Goal: Ask a question

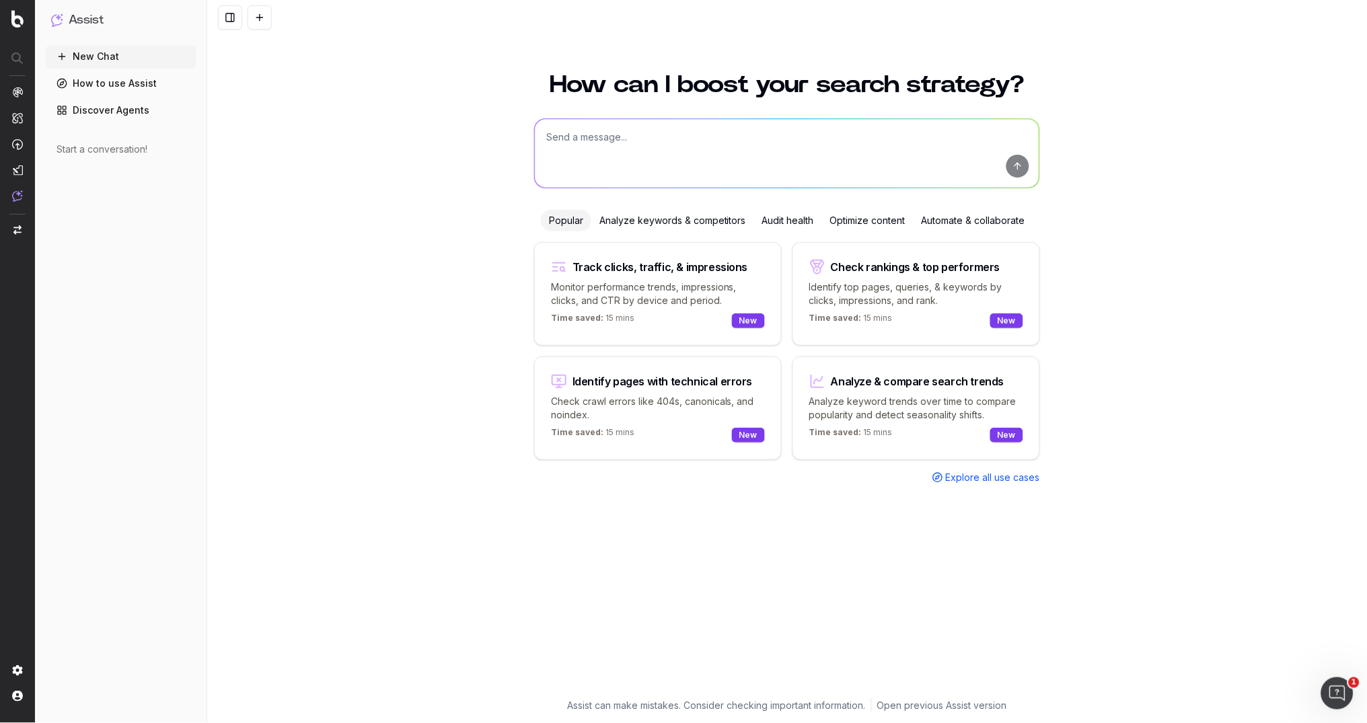
click at [858, 222] on div "Optimize content" at bounding box center [867, 221] width 91 height 22
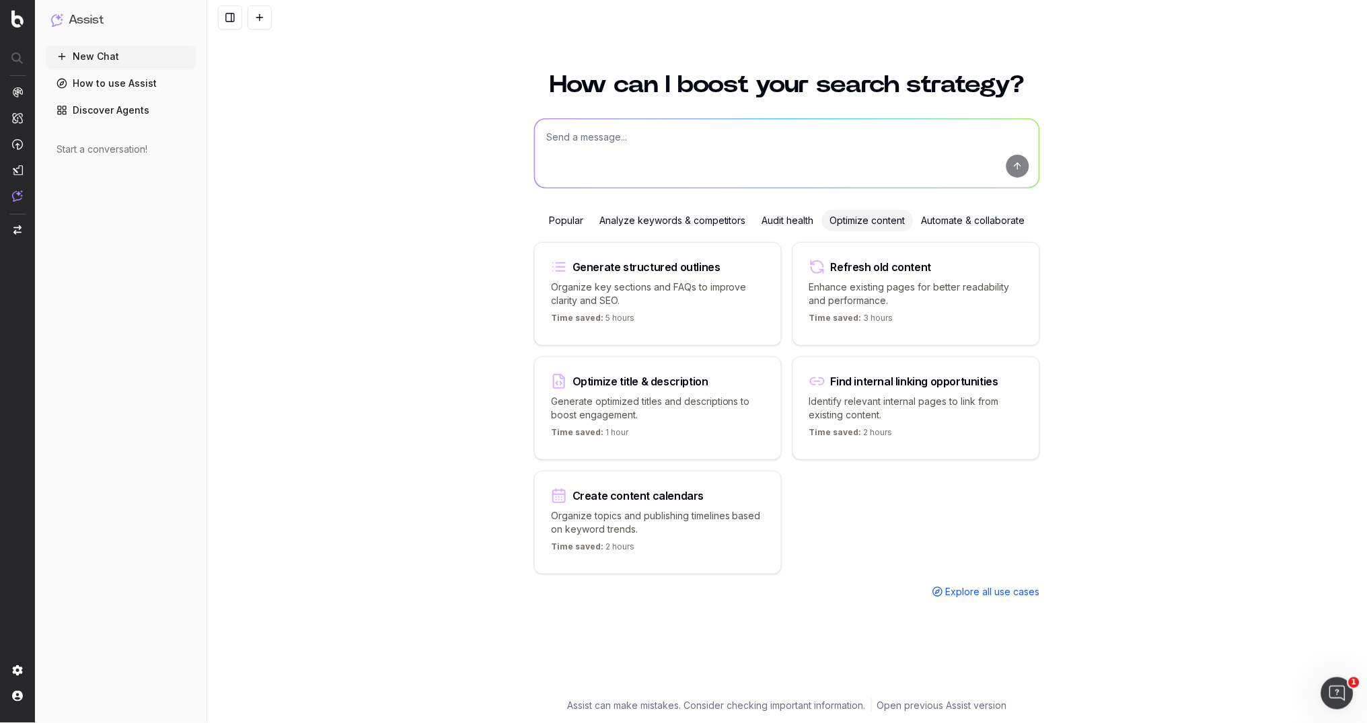
click at [656, 283] on p "Organize key sections and FAQs to improve clarity and SEO." at bounding box center [658, 293] width 214 height 27
type textarea "Write an SEO-optimized article about"
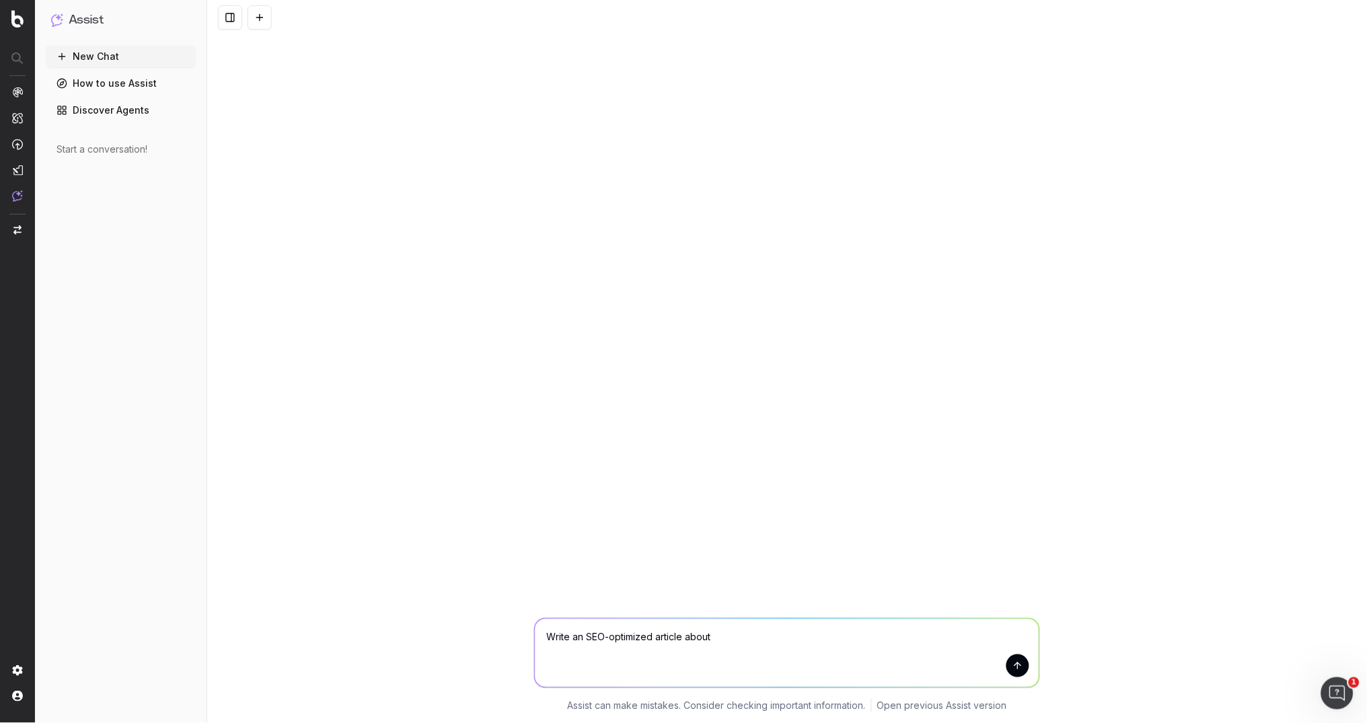
click at [656, 283] on div "Write an SEO-optimized article about Write an SEO-optimized article about Assis…" at bounding box center [786, 361] width 1159 height 723
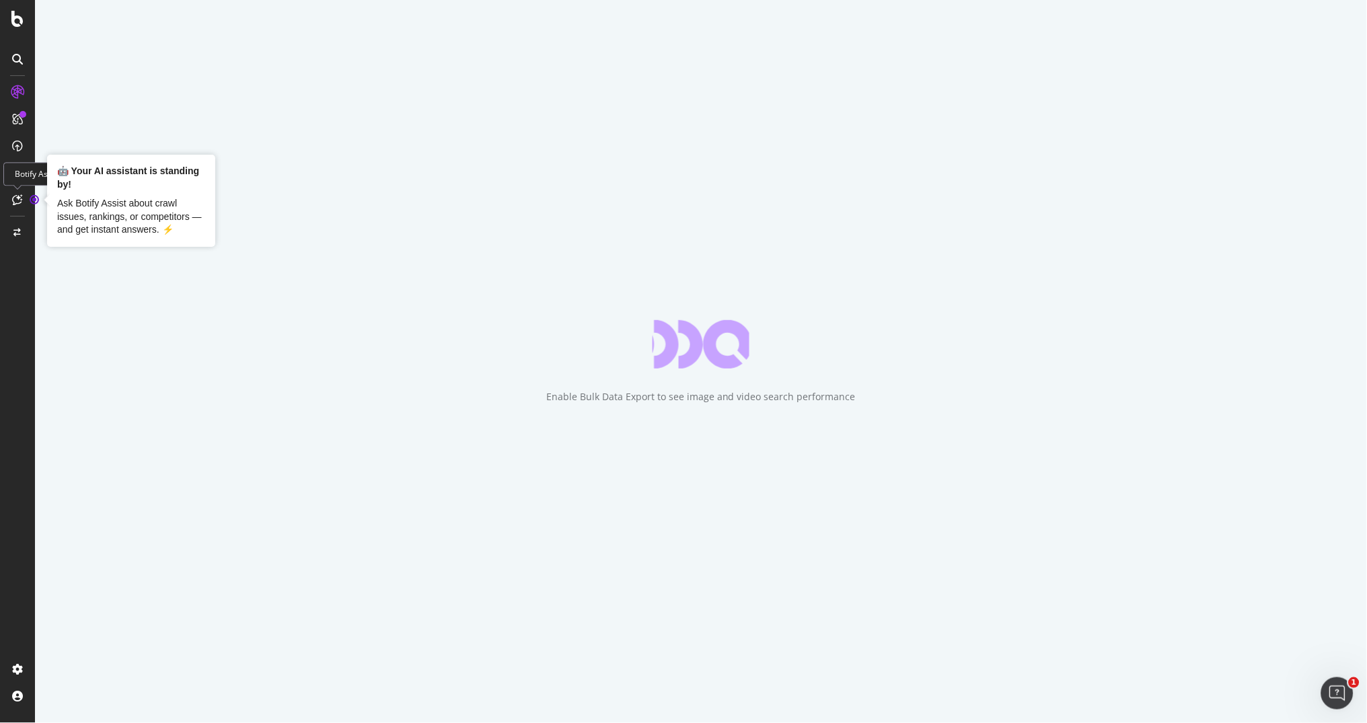
click at [21, 198] on icon at bounding box center [18, 199] width 10 height 11
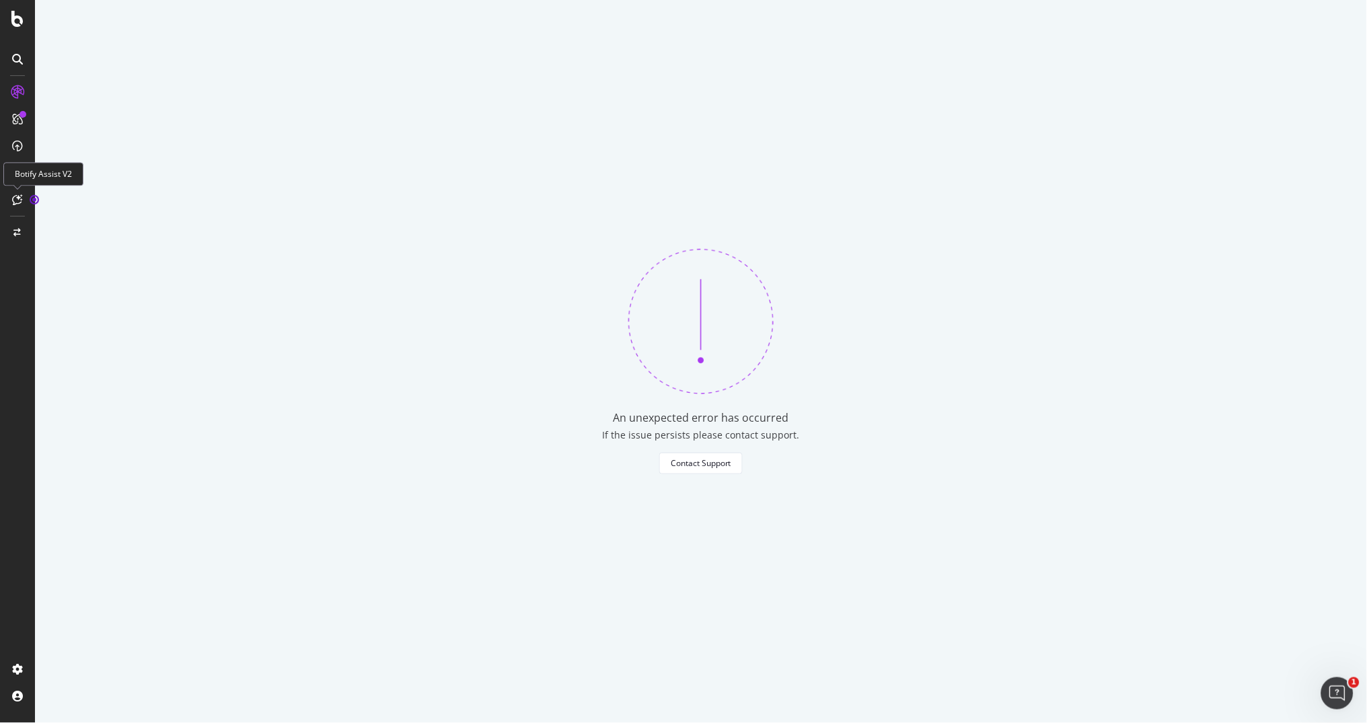
click at [14, 201] on icon at bounding box center [18, 199] width 10 height 11
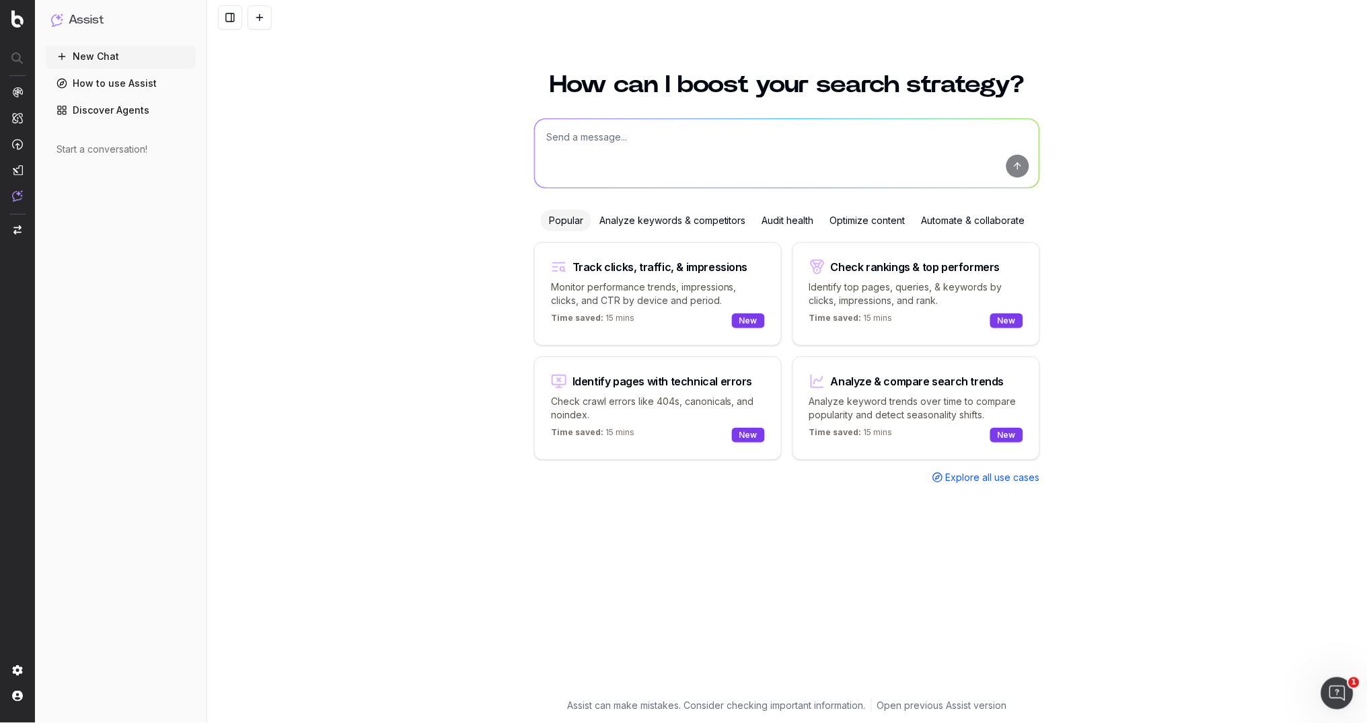
click at [716, 280] on p "Monitor performance trends, impressions, clicks, and CTR by device and period." at bounding box center [658, 293] width 214 height 27
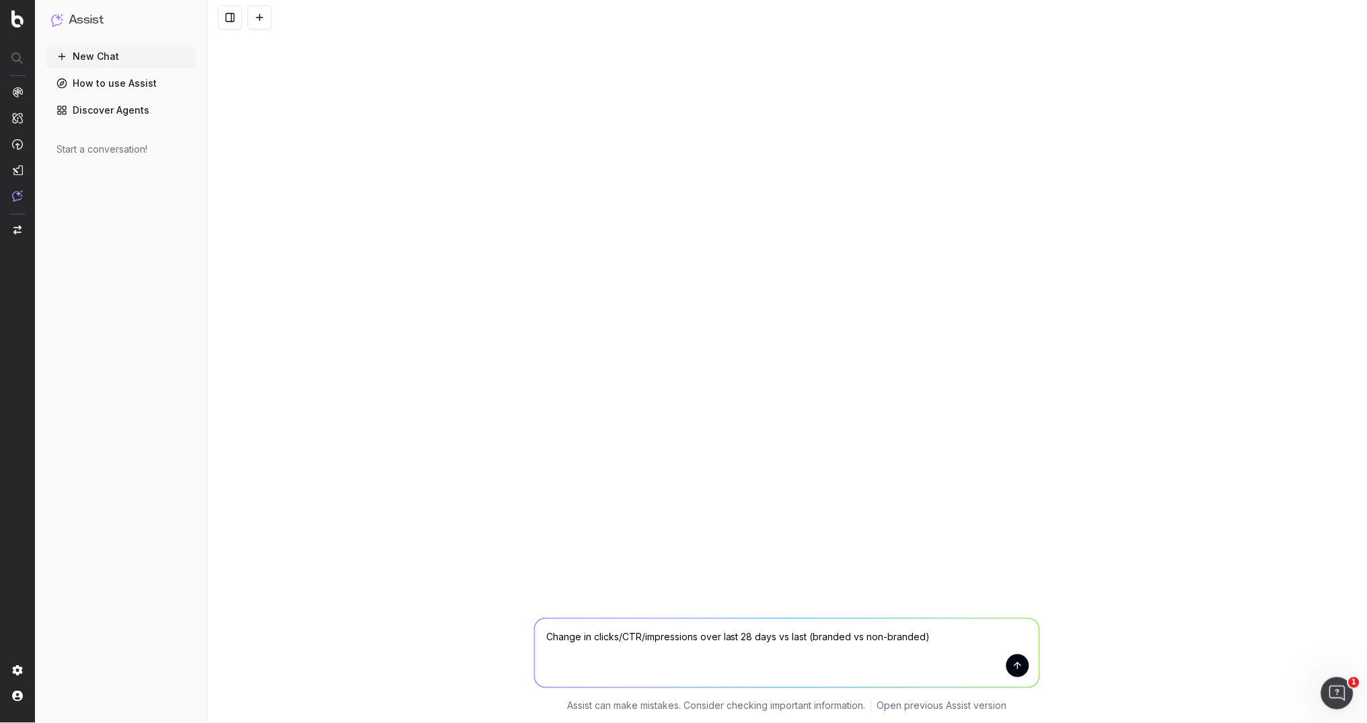
click at [545, 639] on textarea "Change in clicks/CTR/impressions over last 28 days vs last (branded vs non-bran…" at bounding box center [787, 653] width 504 height 69
click at [948, 638] on textarea "Change in clicks/CTR/impressions over last 28 days vs last (branded vs non-bran…" at bounding box center [787, 653] width 504 height 69
drag, startPoint x: 812, startPoint y: 638, endPoint x: 962, endPoint y: 639, distance: 150.7
click at [962, 639] on textarea "Change in clicks/CTR/impressions over last 28 days vs last (branded vs non-bran…" at bounding box center [787, 653] width 504 height 69
type textarea "Change in clicks/CTR/impressions over last 28 days vs last for DLP pages."
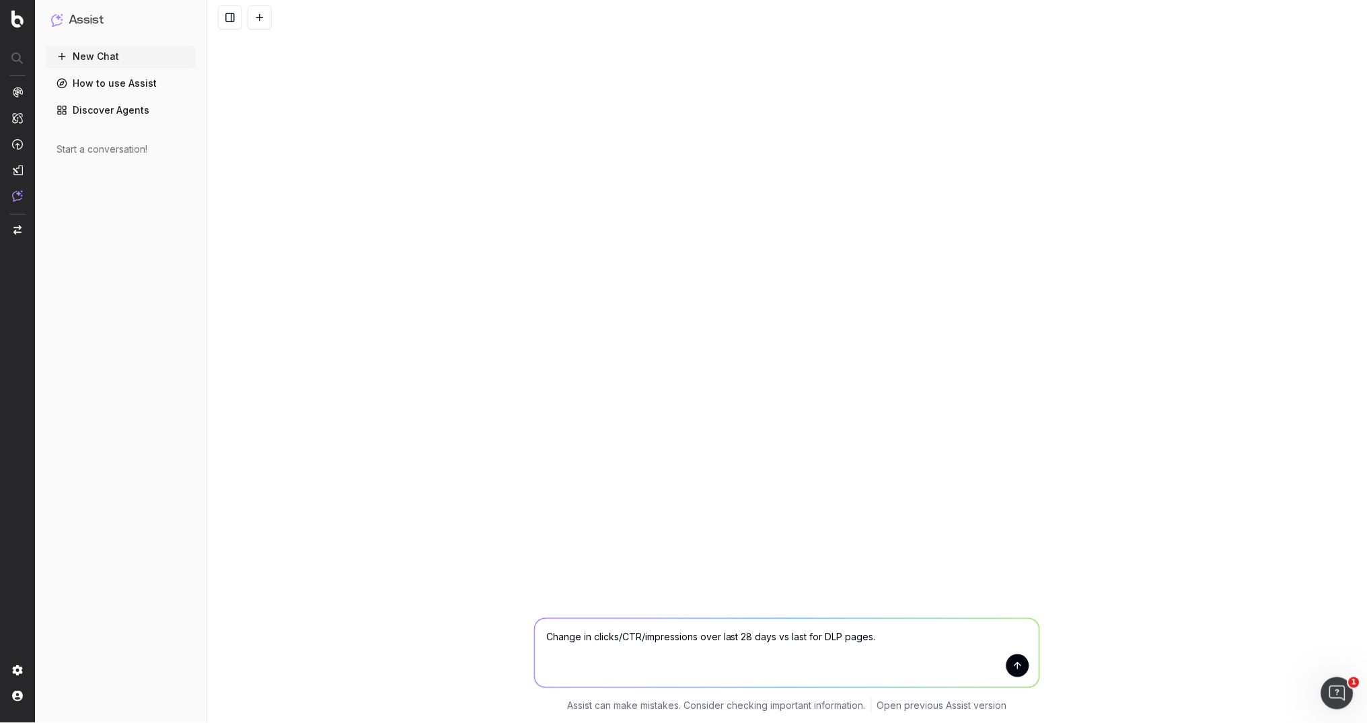
click at [1010, 669] on button "submit" at bounding box center [1017, 665] width 23 height 23
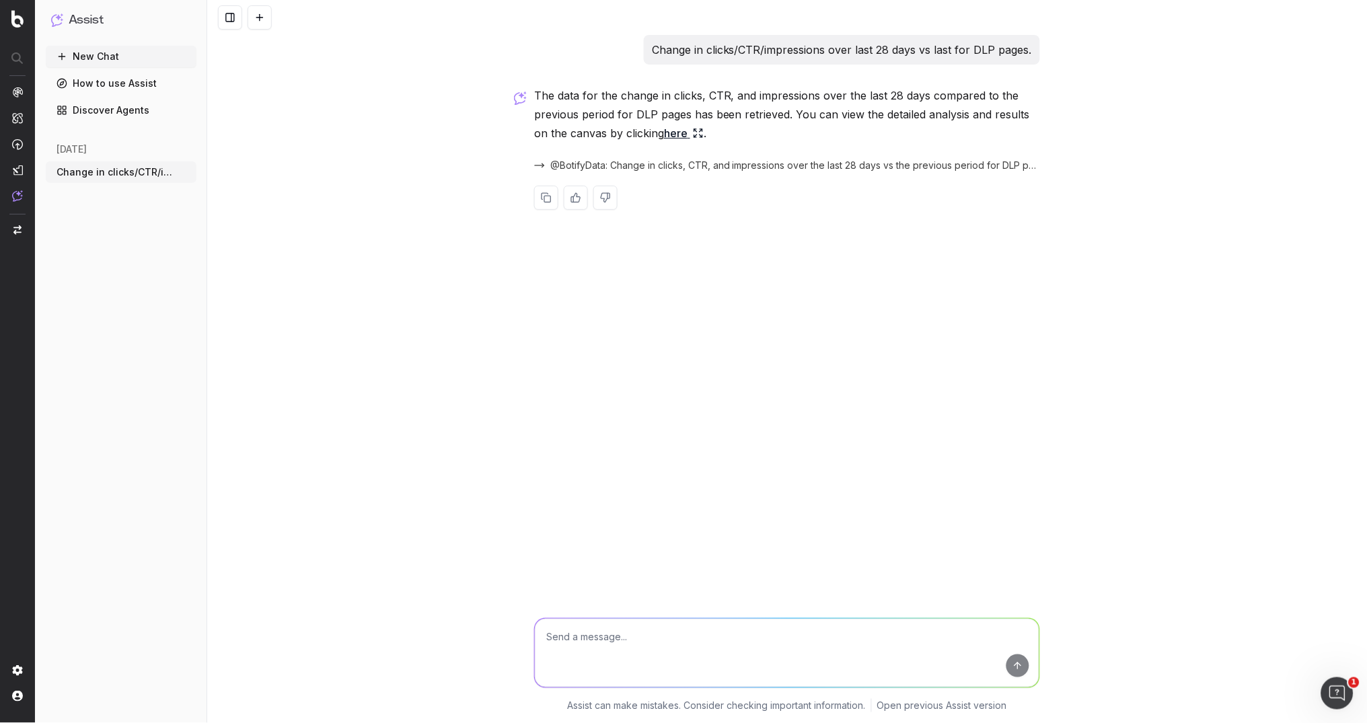
click at [677, 131] on link "here" at bounding box center [684, 133] width 40 height 19
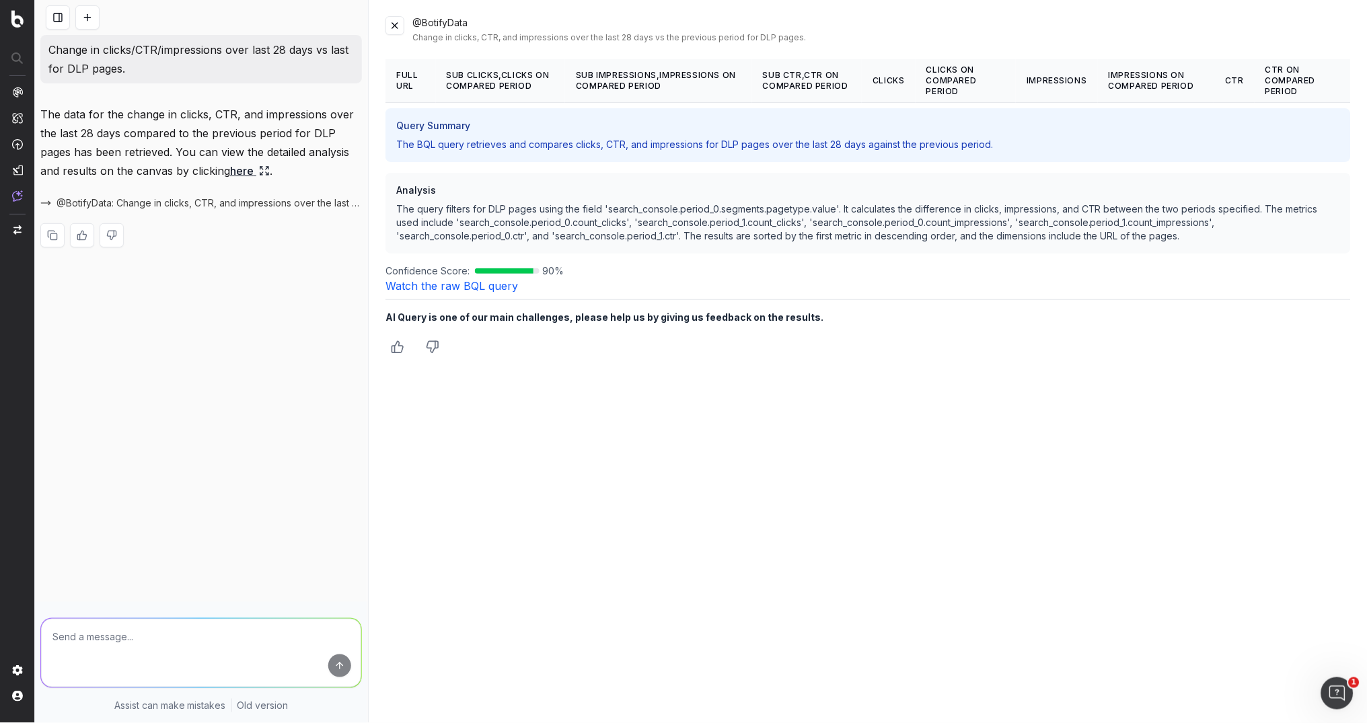
click at [249, 171] on link "here" at bounding box center [250, 170] width 40 height 19
click at [64, 20] on button at bounding box center [58, 17] width 24 height 24
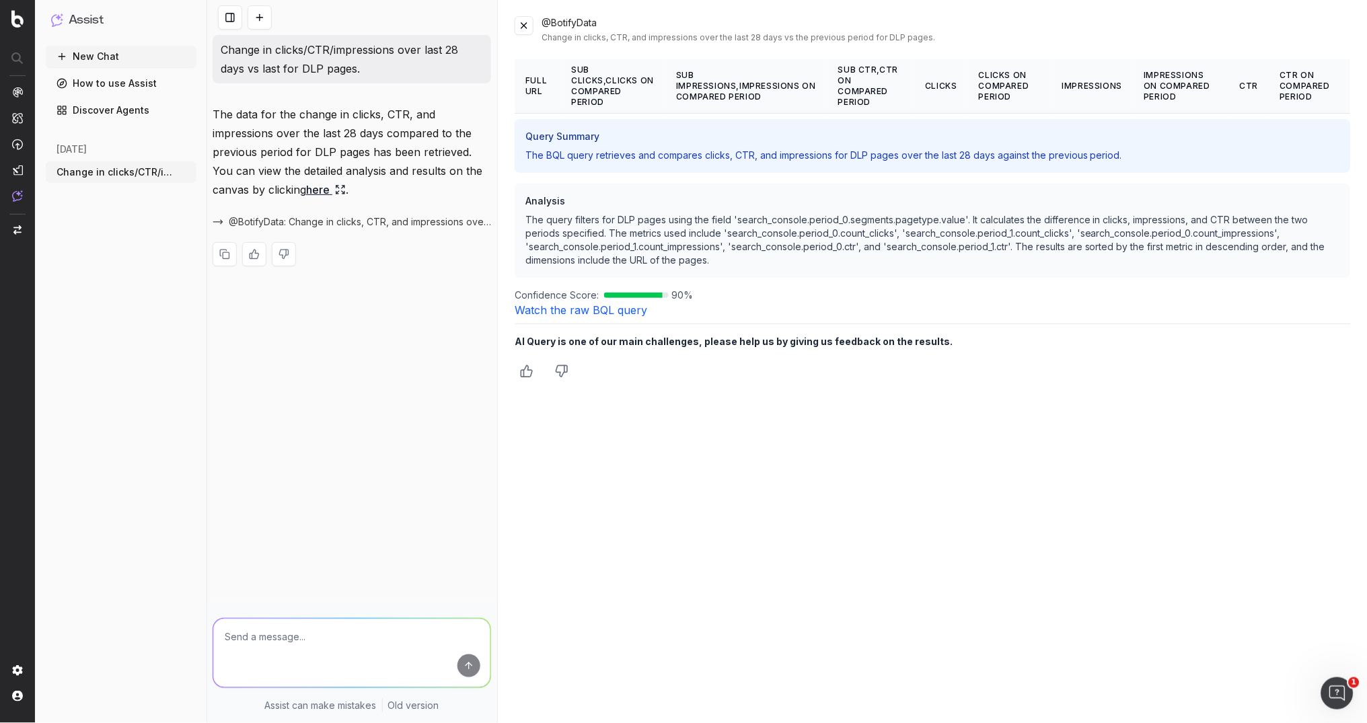
click at [105, 56] on button "New Chat" at bounding box center [121, 57] width 151 height 22
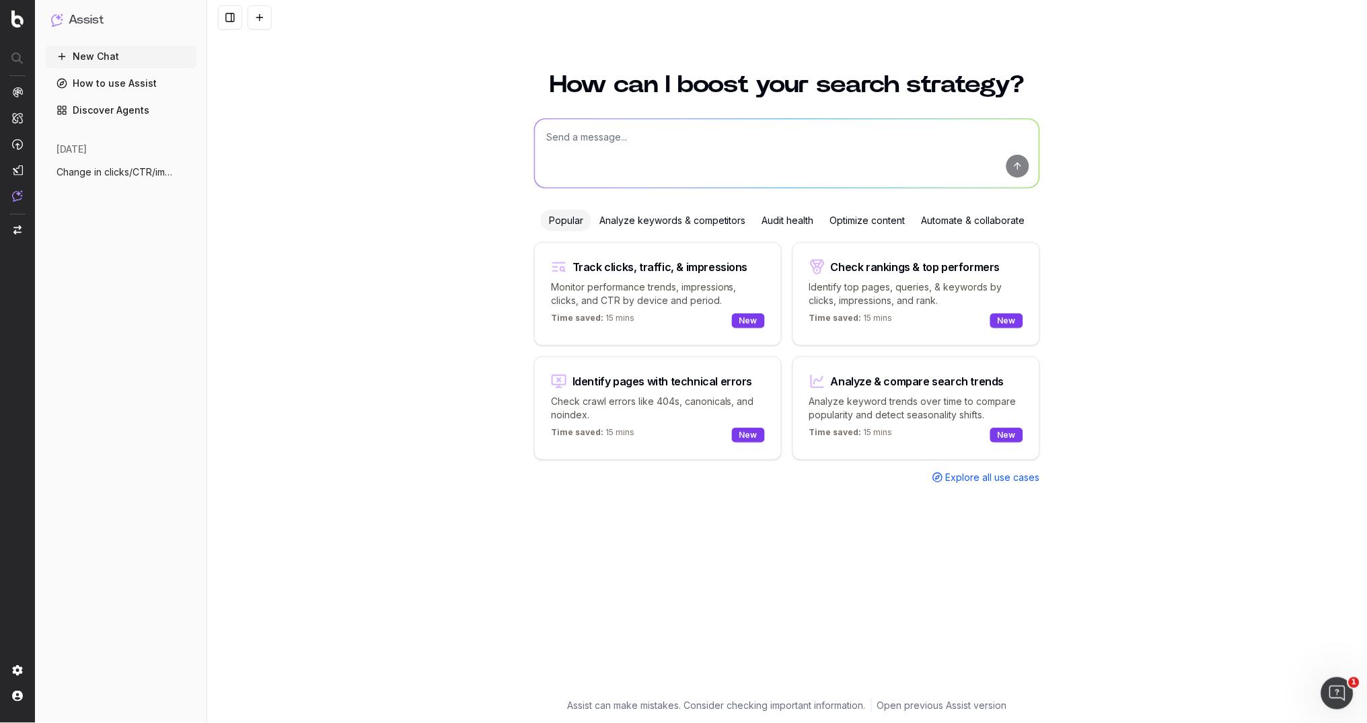
click at [650, 288] on p "Monitor performance trends, impressions, clicks, and CTR by device and period." at bounding box center [658, 293] width 214 height 27
type textarea "Change in clicks/CTR/impressions over last 28 days vs last (branded vs non-bran…"
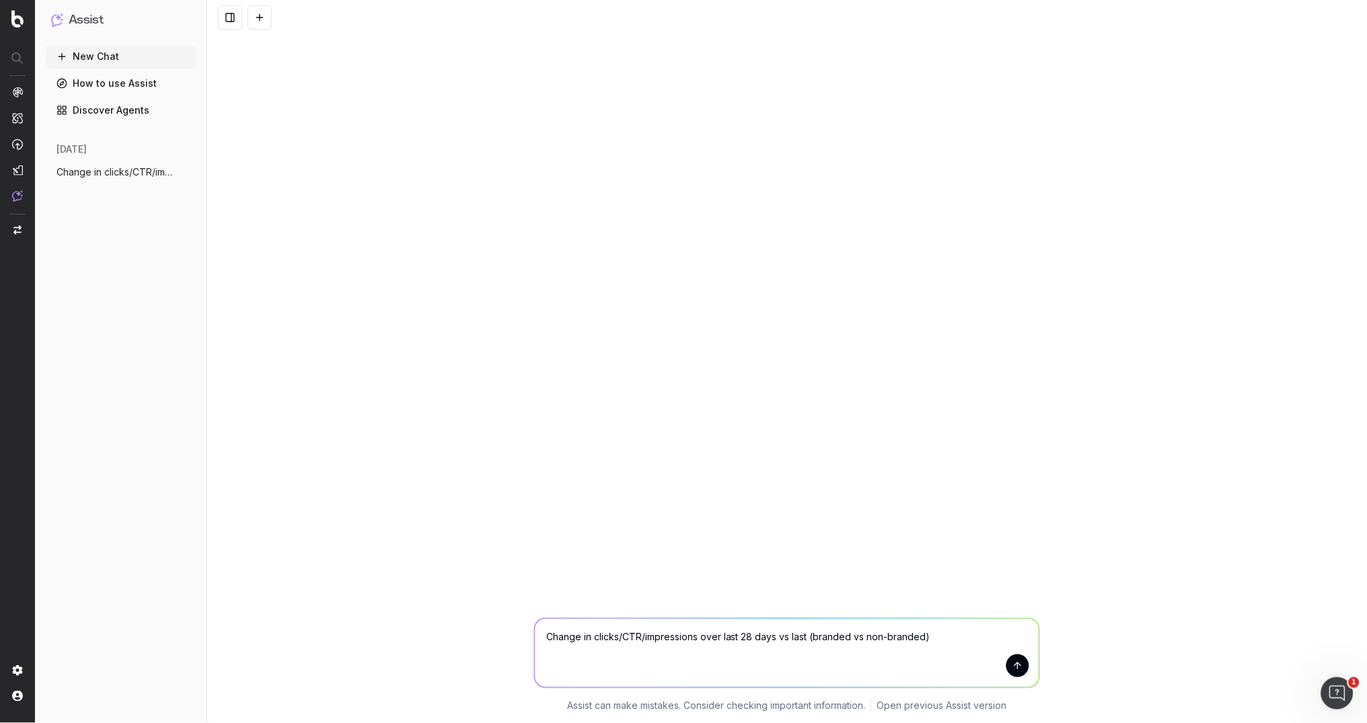
click at [1019, 669] on button "submit" at bounding box center [1017, 665] width 23 height 23
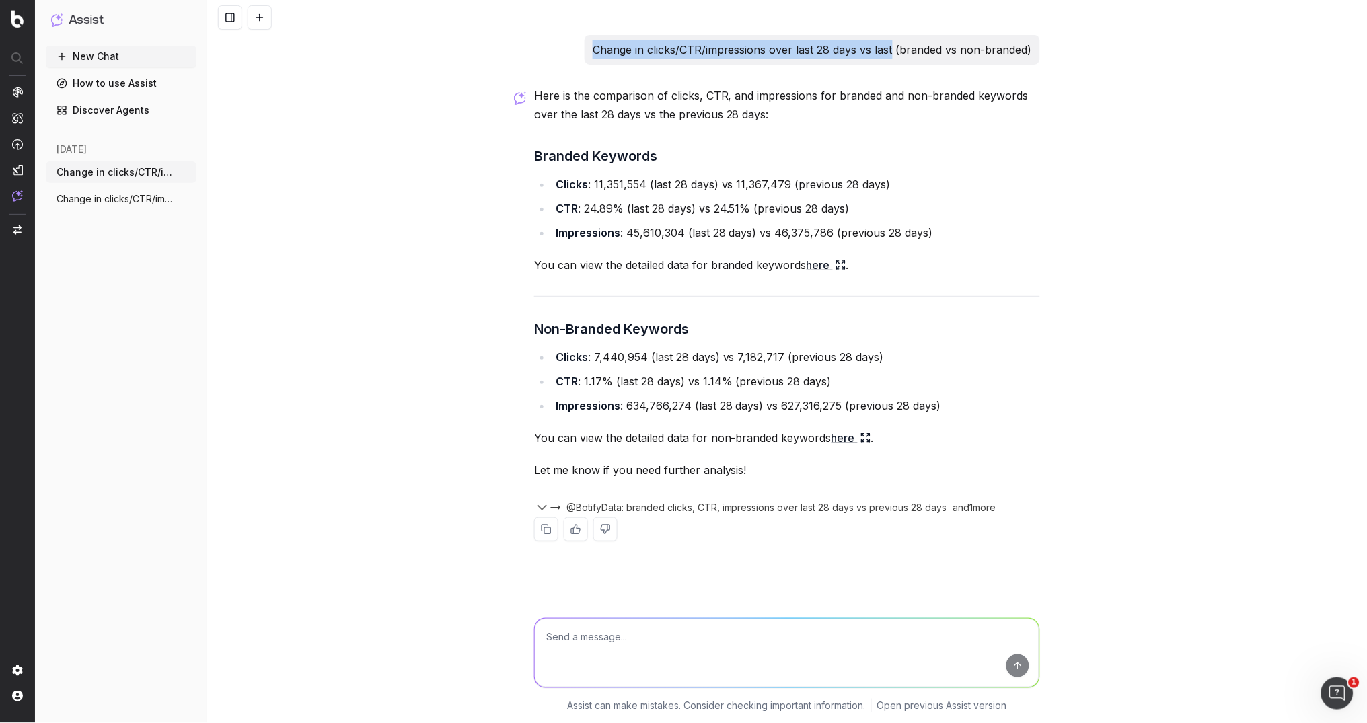
drag, startPoint x: 595, startPoint y: 50, endPoint x: 894, endPoint y: 47, distance: 299.3
click at [894, 47] on p "Change in clicks/CTR/impressions over last 28 days vs last (branded vs non-bran…" at bounding box center [812, 49] width 439 height 19
copy p "Change in clicks/CTR/impressions over last 28 days vs last"
click at [564, 627] on textarea at bounding box center [787, 653] width 504 height 69
paste textarea "Change in clicks/CTR/impressions over last 28 days vs last"
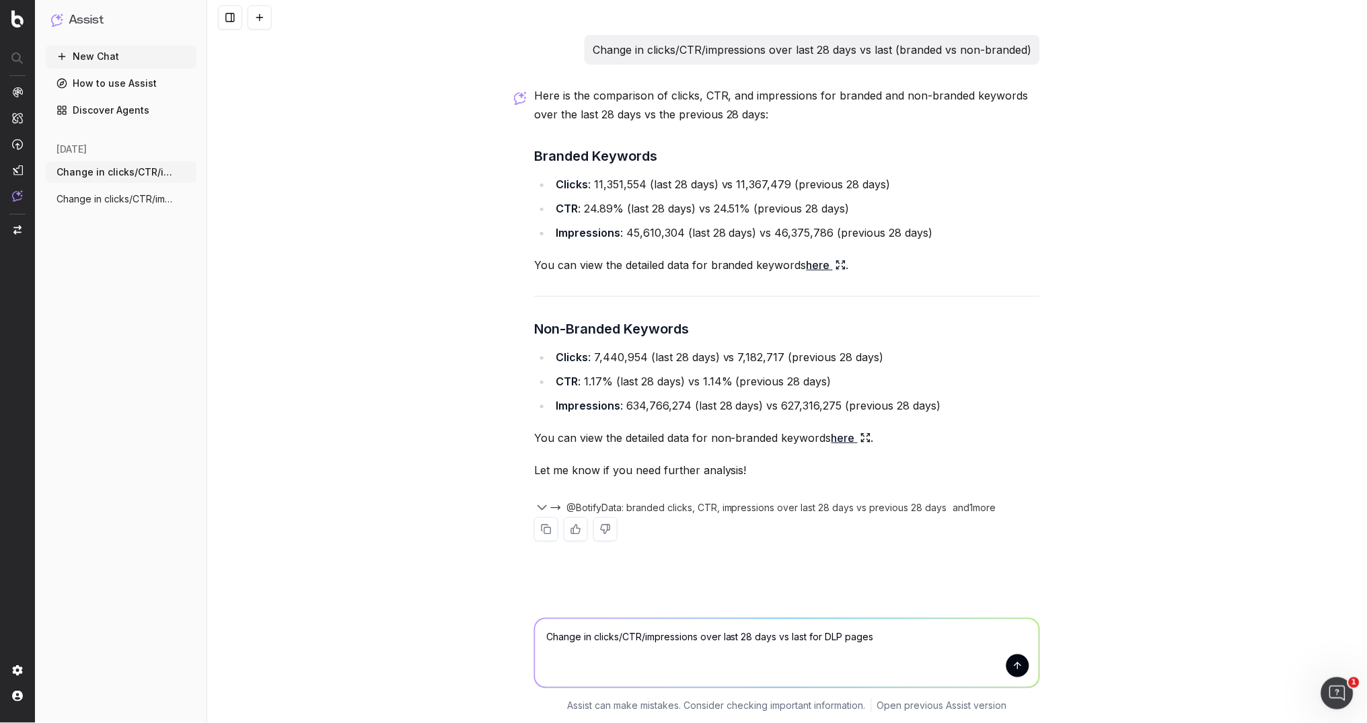
type textarea "Change in clicks/CTR/impressions over last 28 days vs last for DLP pages."
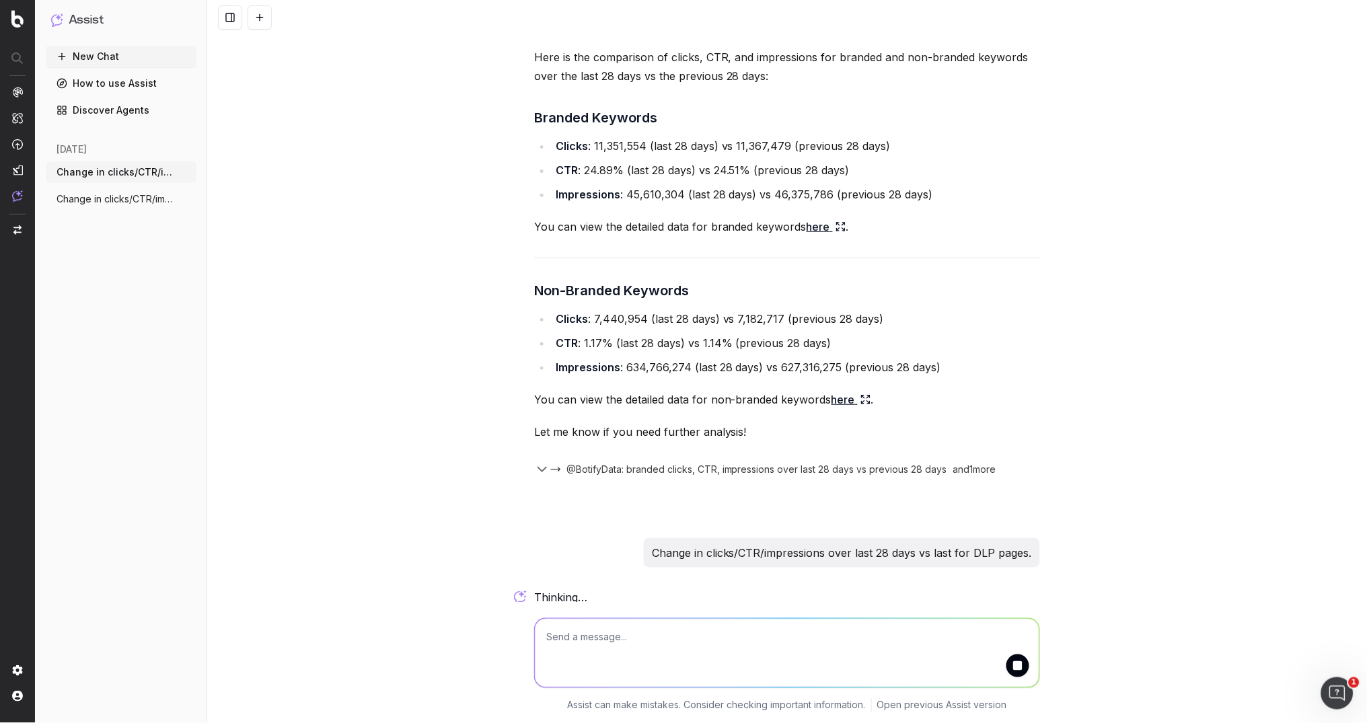
scroll to position [276, 0]
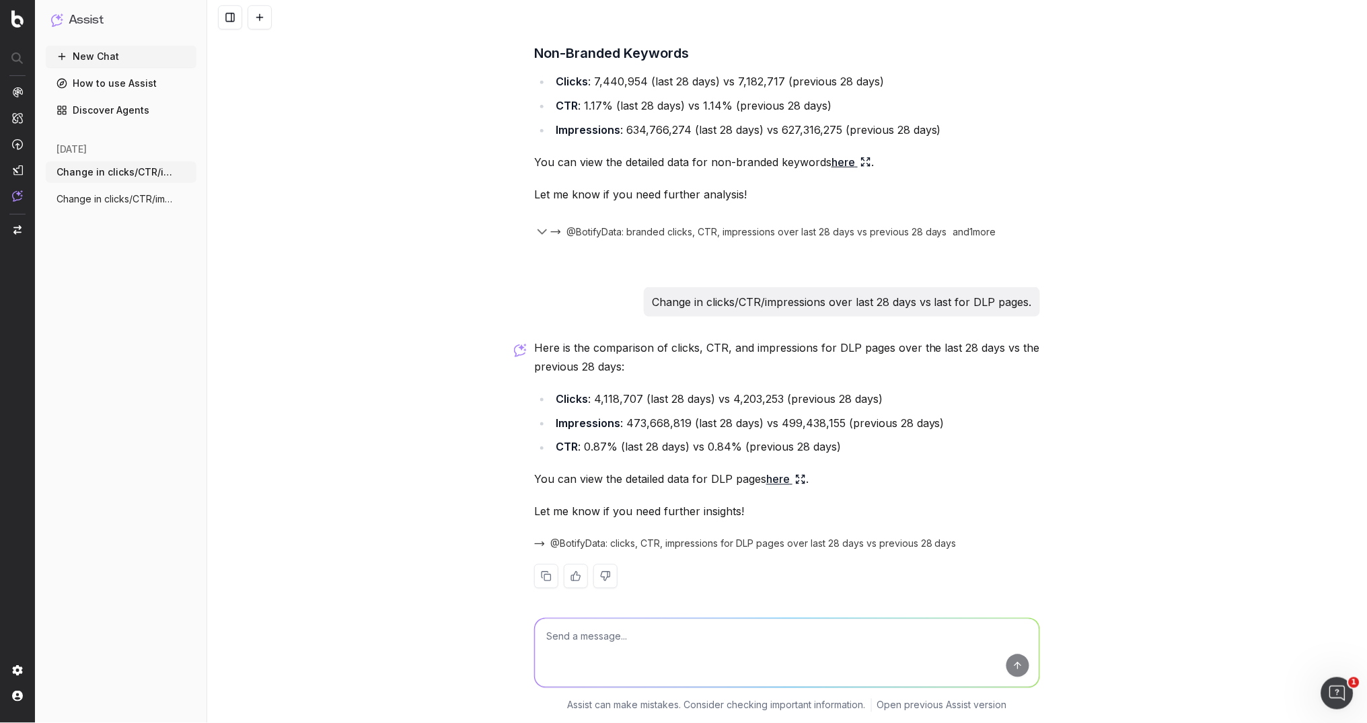
click at [128, 118] on link "Discover Agents" at bounding box center [121, 111] width 151 height 22
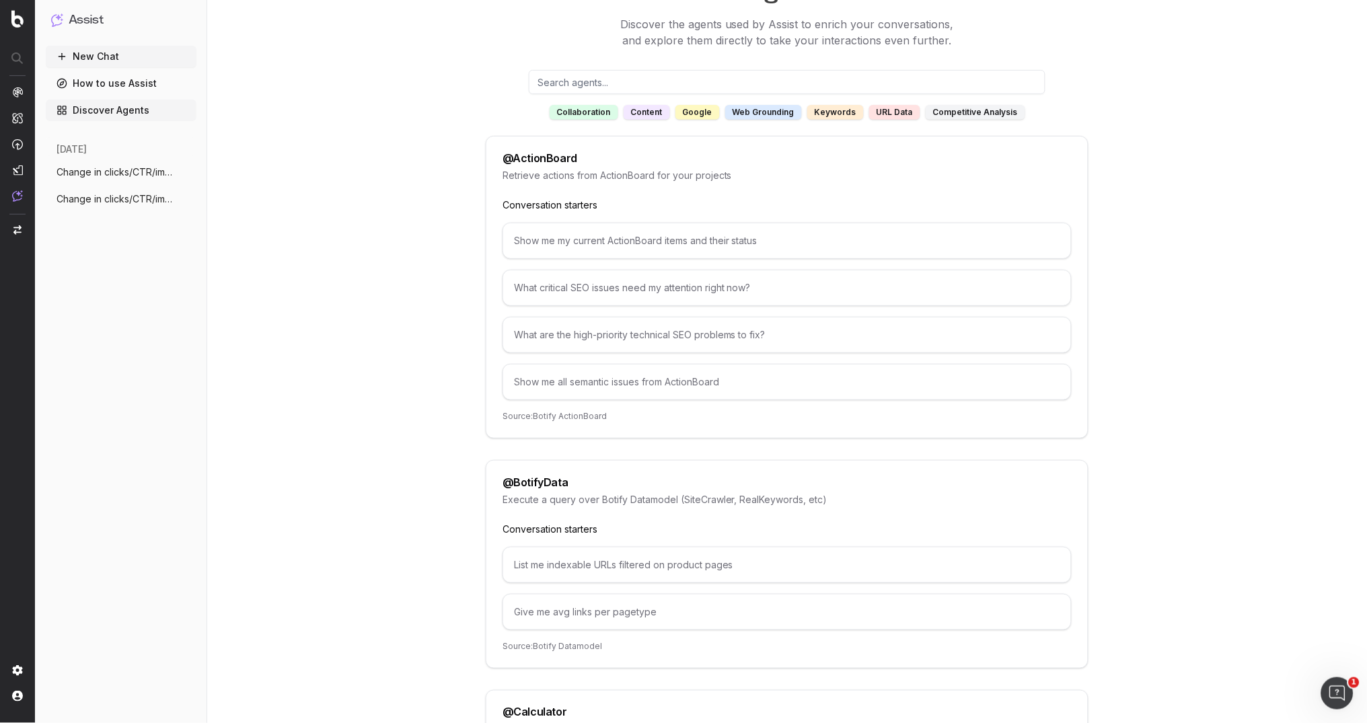
scroll to position [73, 0]
click at [970, 106] on div "competitive analysis" at bounding box center [975, 108] width 100 height 15
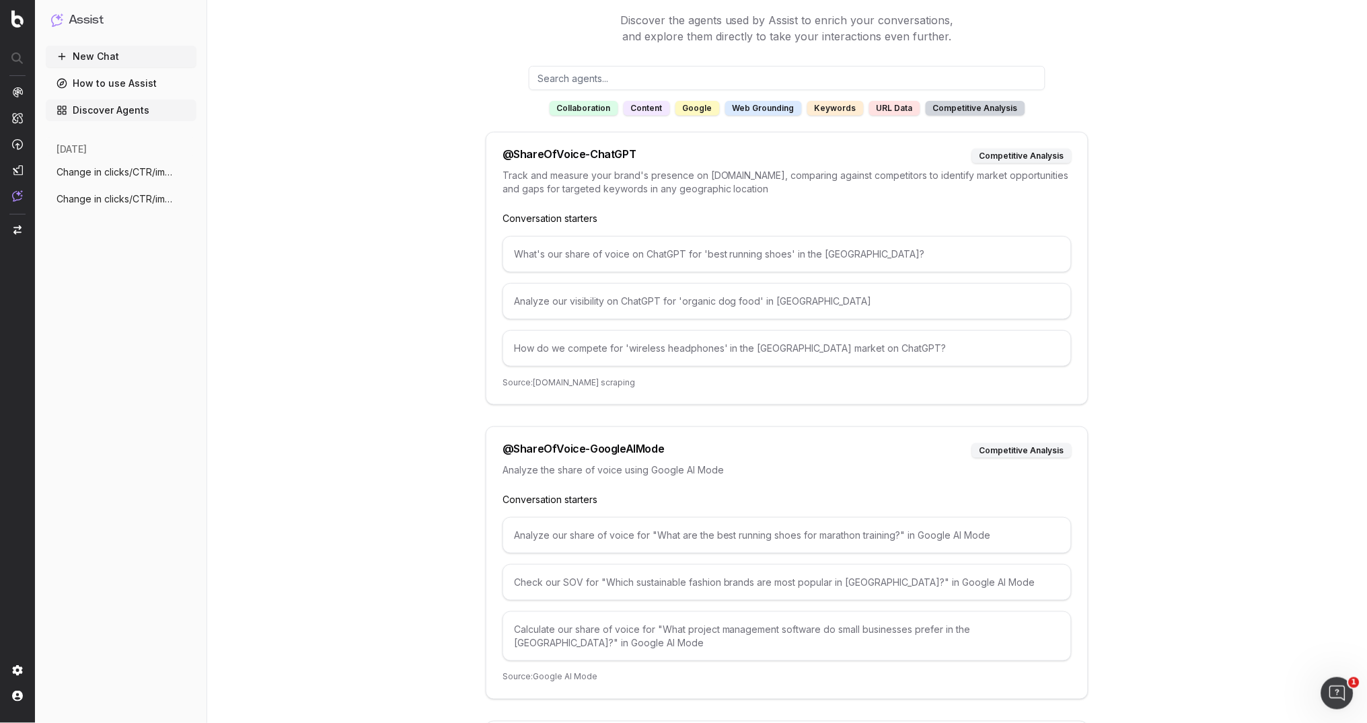
click at [457, 367] on div "Agents Discover the agents used by Assist to enrich your conversations, and exp…" at bounding box center [786, 482] width 1033 height 1024
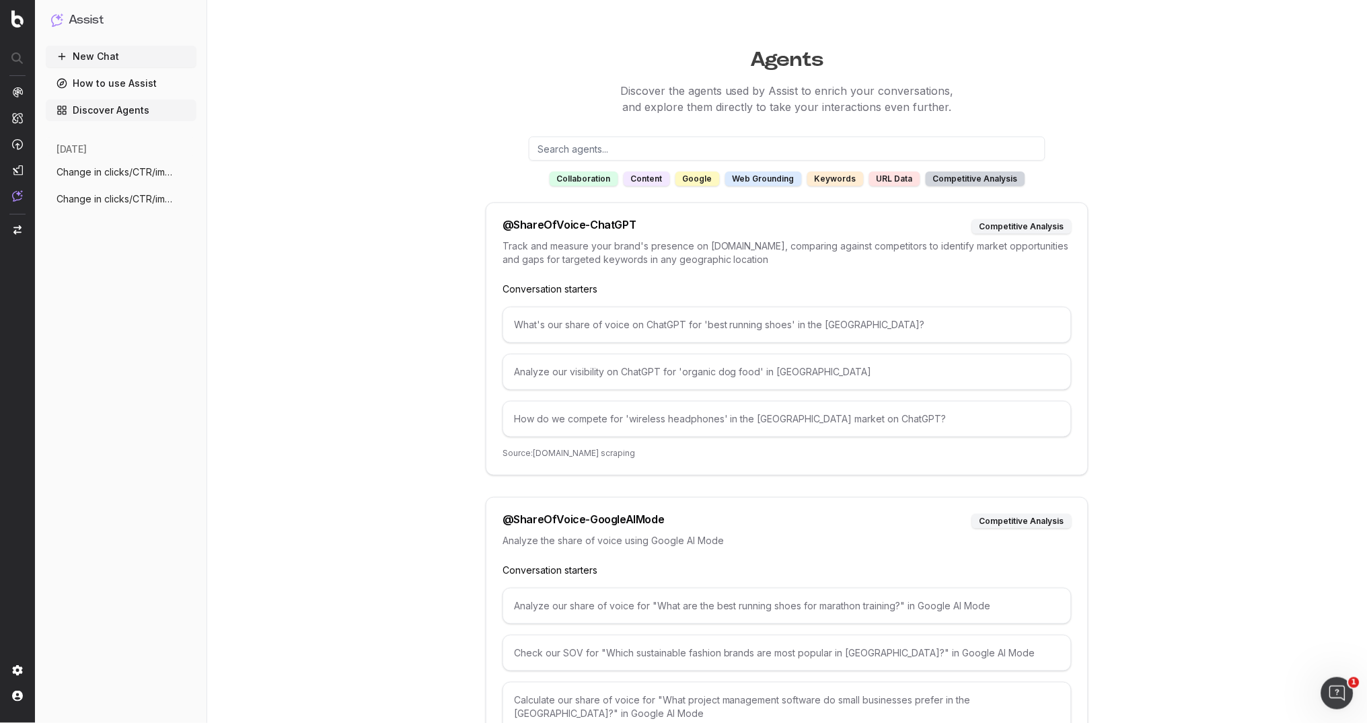
scroll to position [0, 0]
click at [964, 178] on div "competitive analysis" at bounding box center [975, 181] width 100 height 15
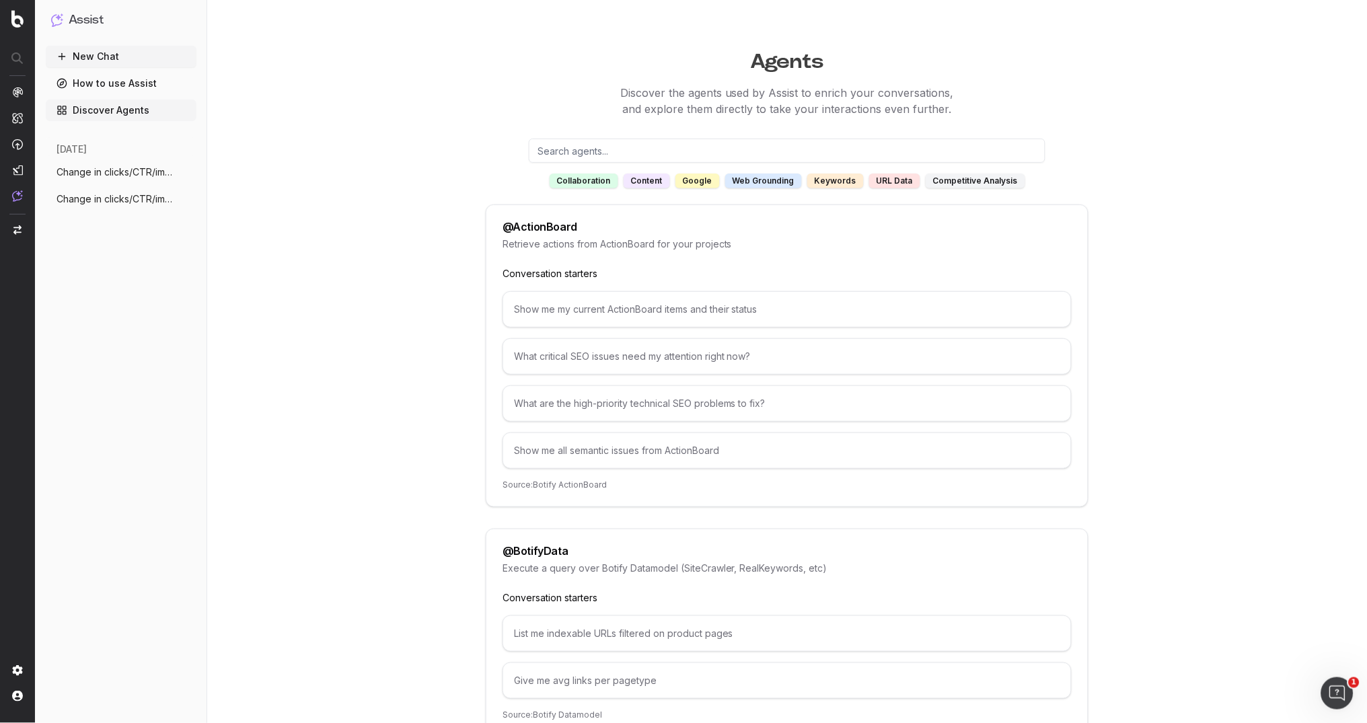
click at [901, 182] on div "URL data" at bounding box center [894, 181] width 51 height 15
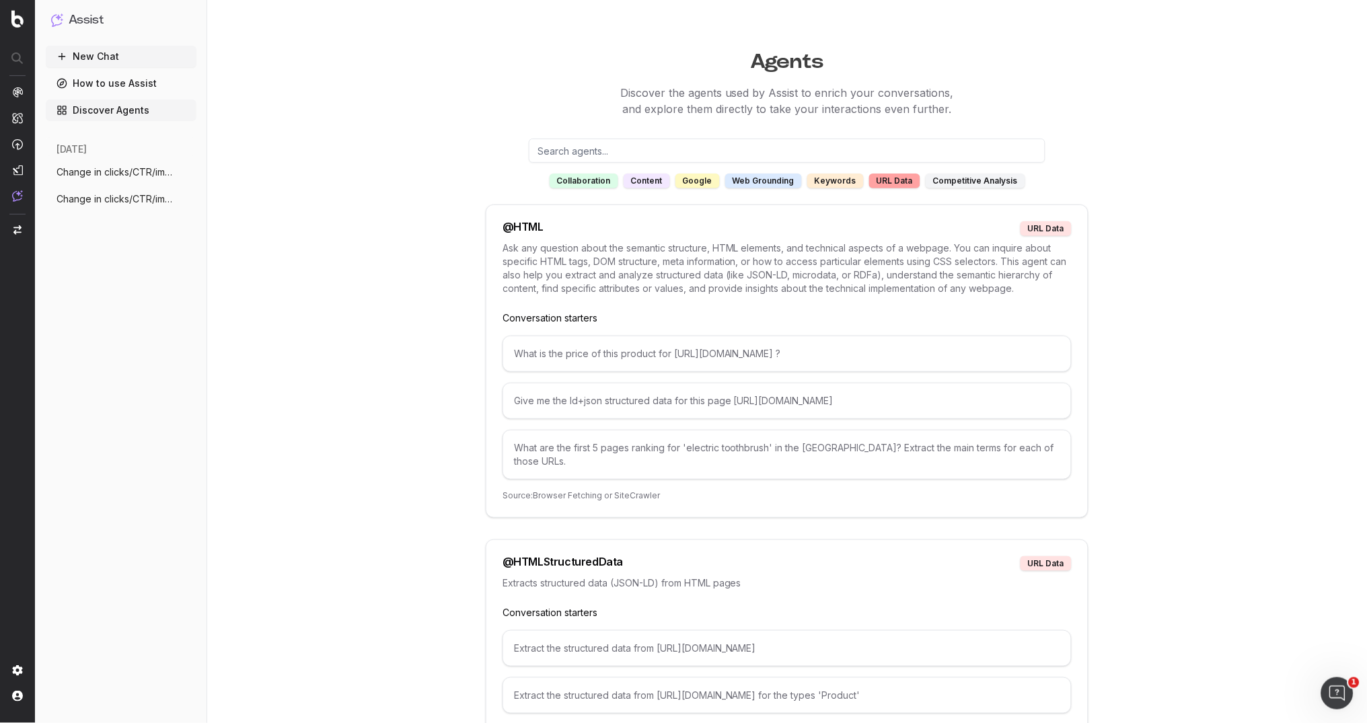
click at [901, 182] on div "URL data" at bounding box center [894, 181] width 51 height 15
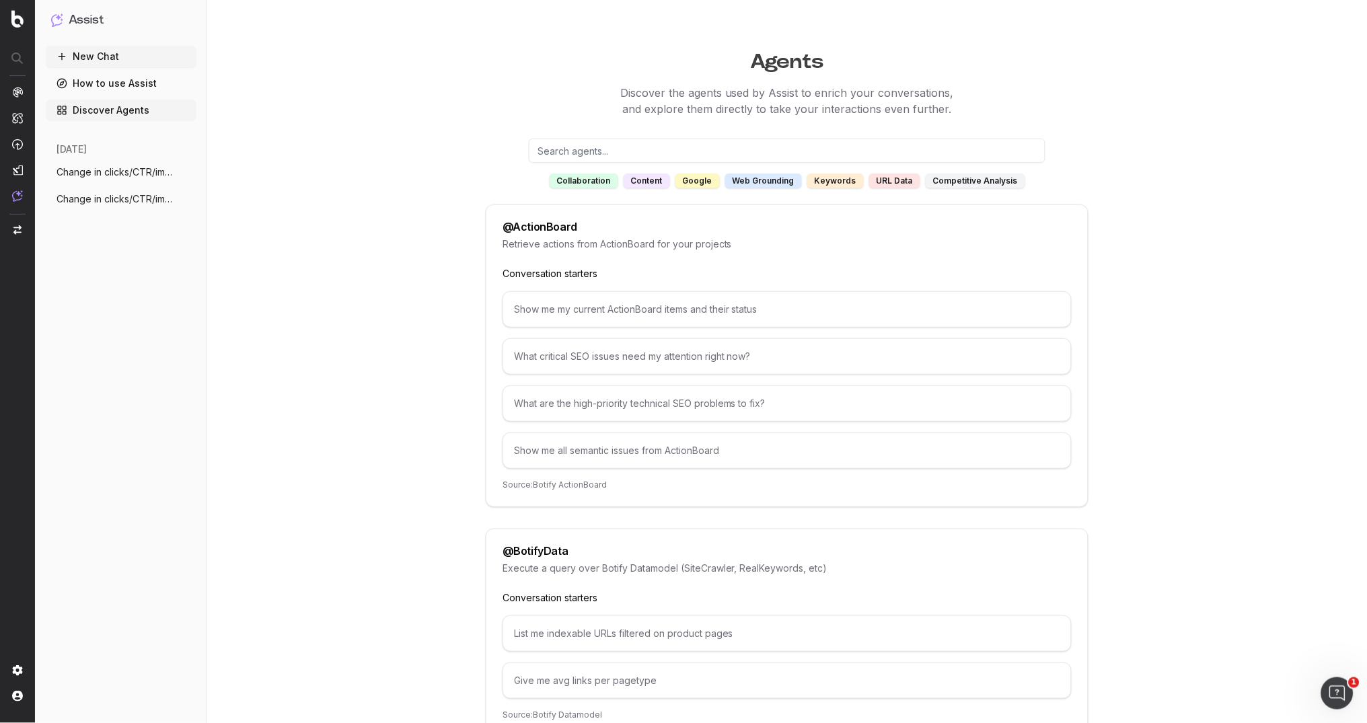
click at [689, 177] on div "google" at bounding box center [697, 181] width 44 height 15
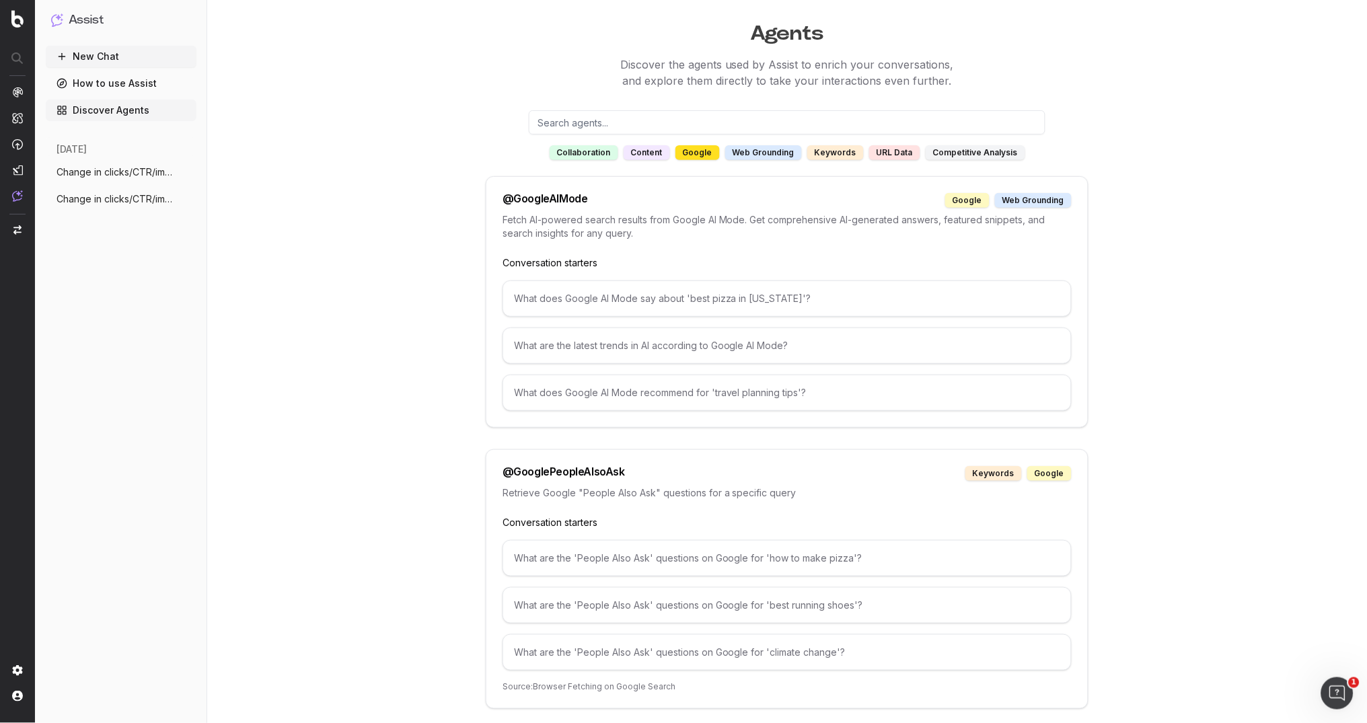
scroll to position [1, 0]
